Goal: Task Accomplishment & Management: Use online tool/utility

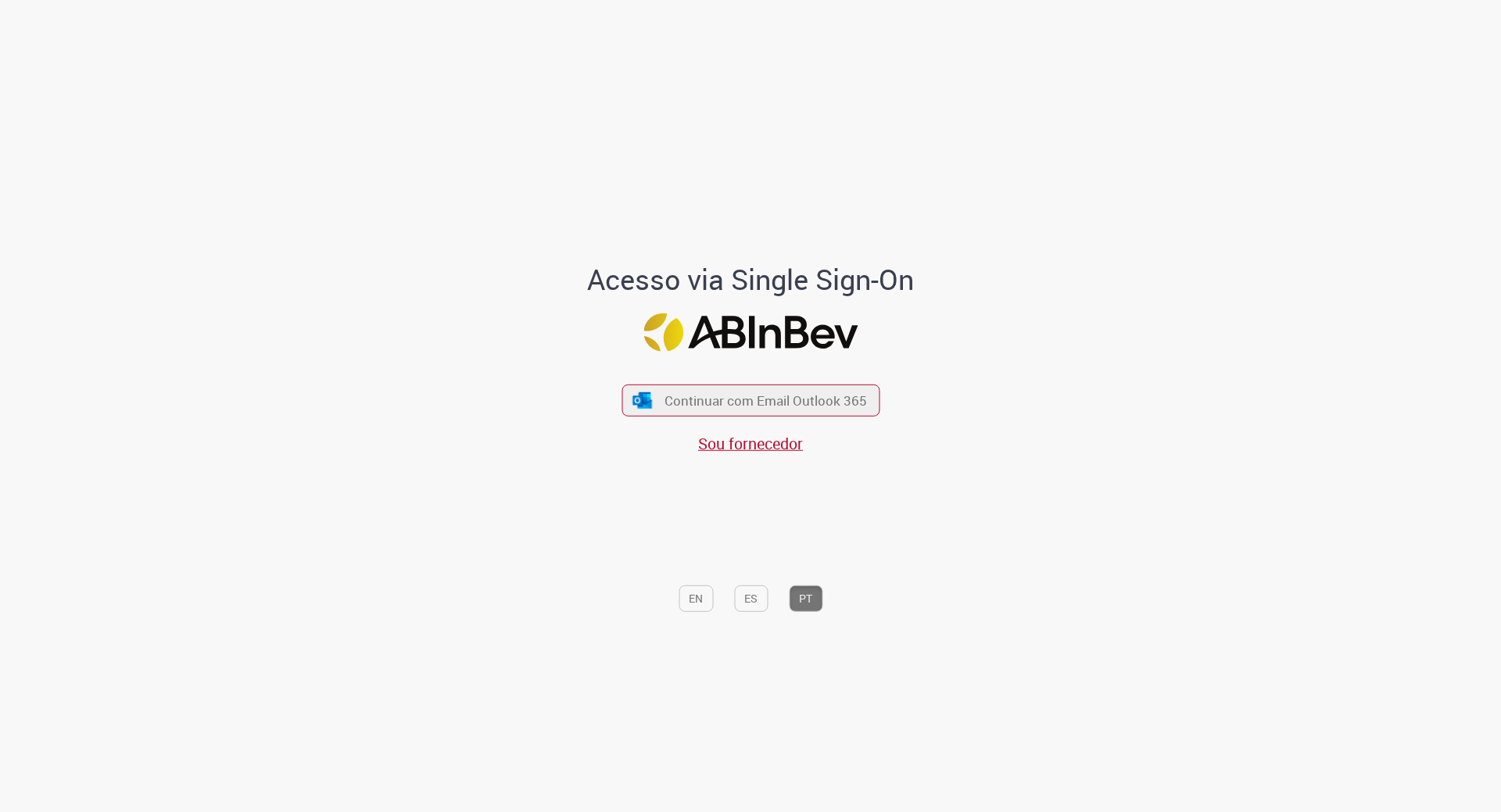
click at [808, 402] on span "Continuar com Email Outlook 365" at bounding box center [766, 401] width 203 height 18
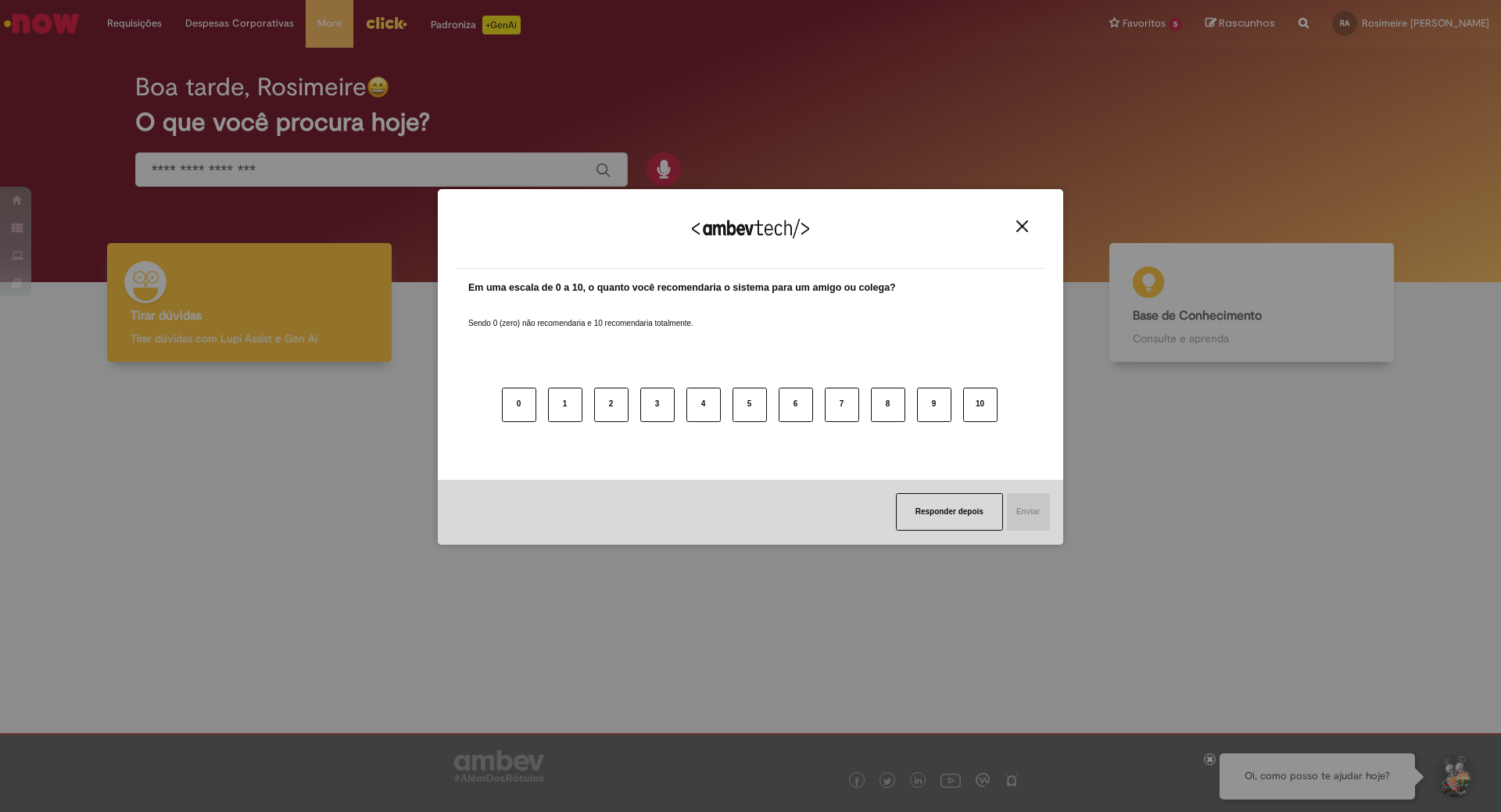
click at [1137, 24] on div "Agradecemos seu feedback! Em uma escala de 0 a 10, o quanto você recomendaria o…" at bounding box center [750, 406] width 1501 height 812
click at [1018, 227] on img "Close" at bounding box center [1022, 227] width 11 height 11
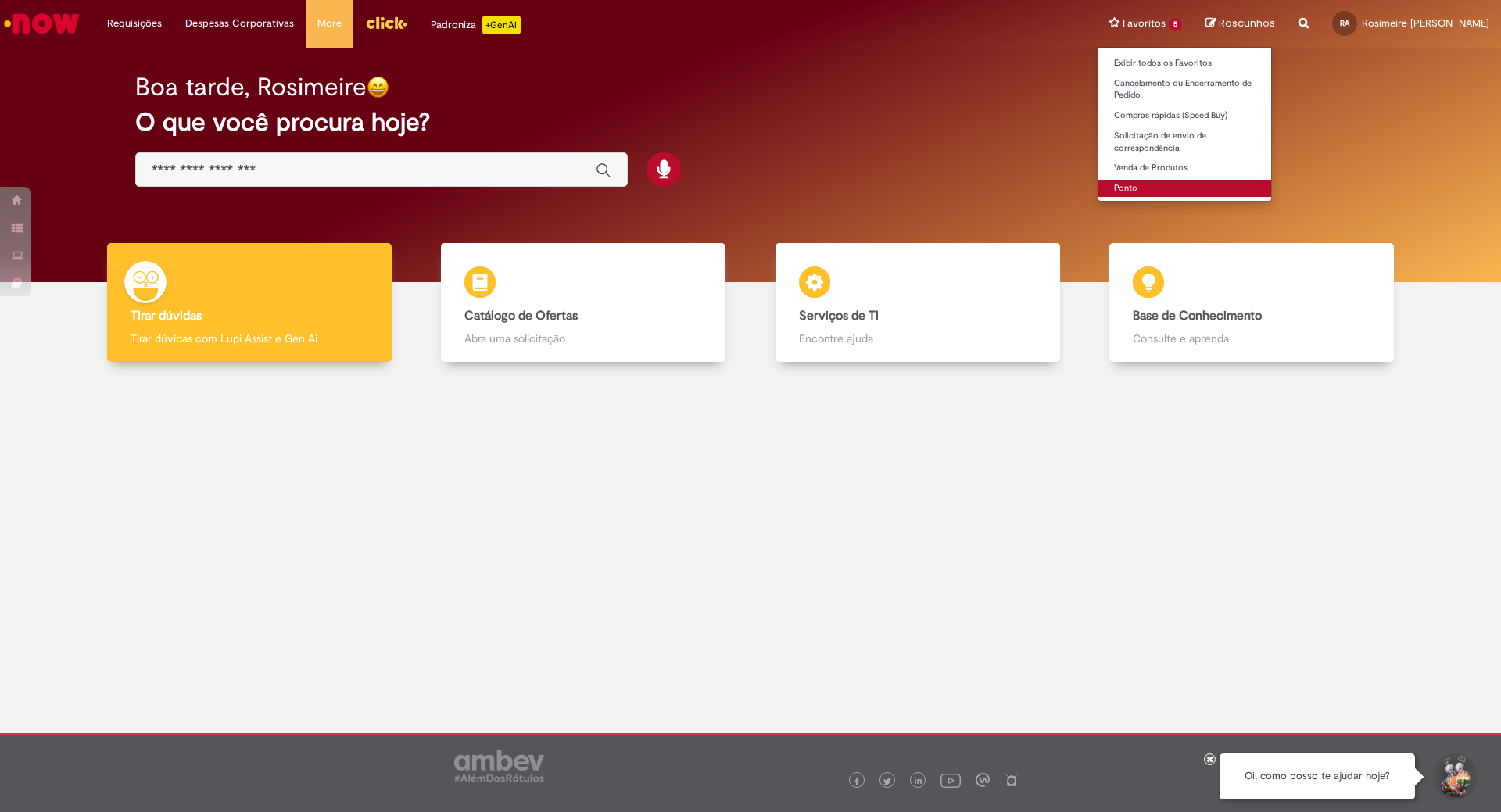
click at [1132, 185] on link "Ponto" at bounding box center [1184, 188] width 173 height 17
